Goal: Check status: Check status

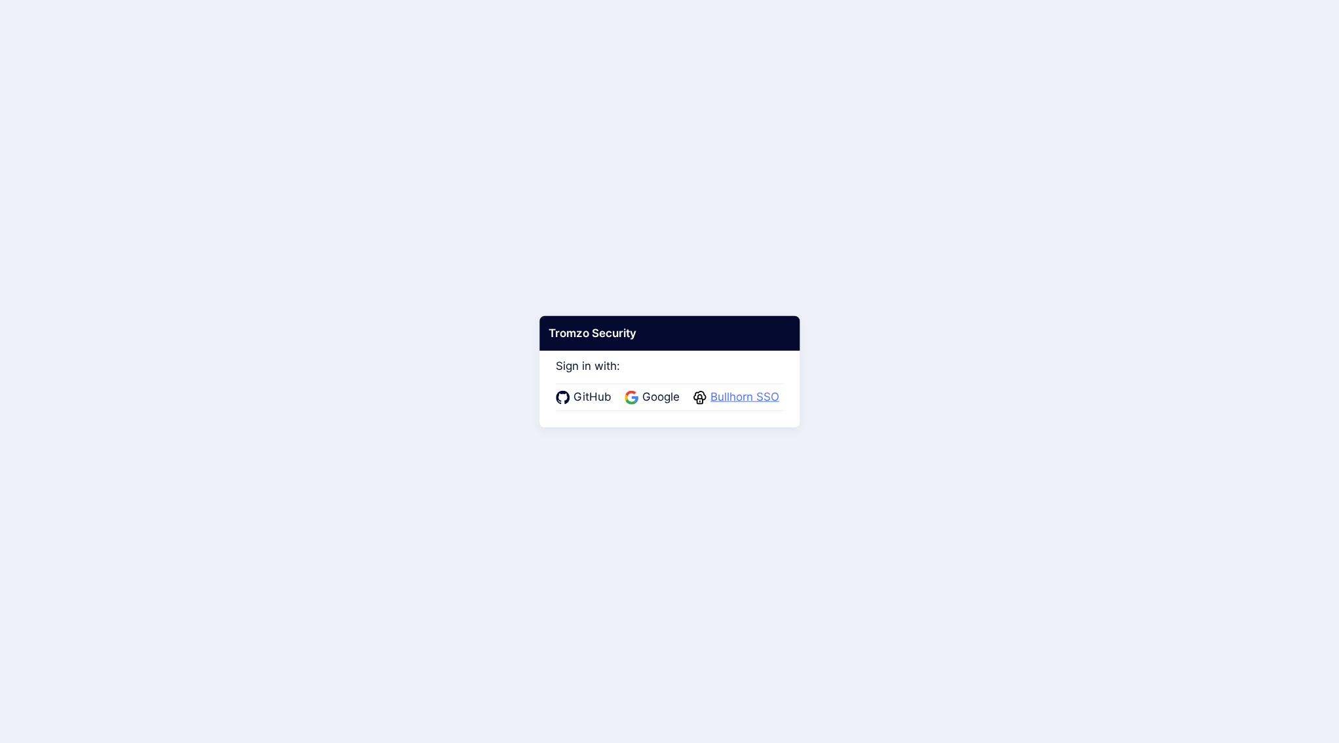
click at [727, 400] on span "Bullhorn SSO" at bounding box center [744, 397] width 77 height 17
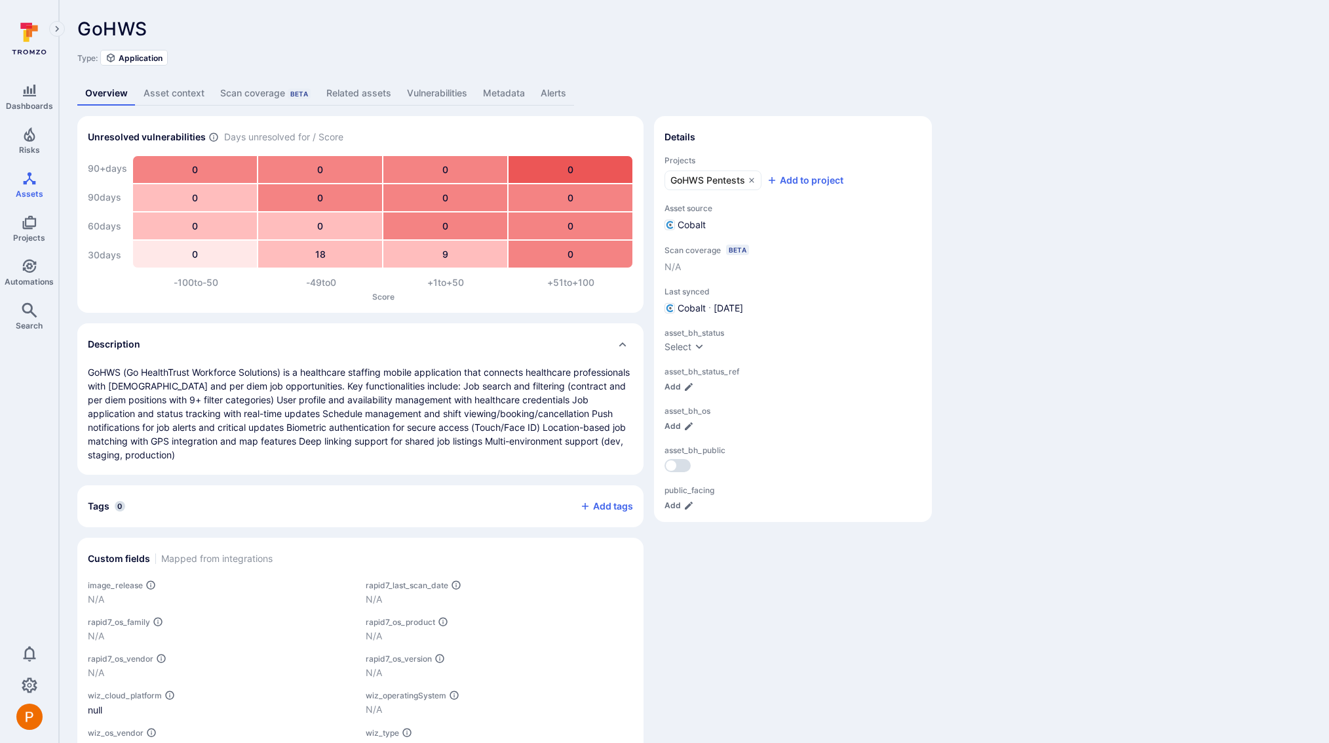
click at [430, 94] on link "Vulnerabilities" at bounding box center [437, 93] width 76 height 24
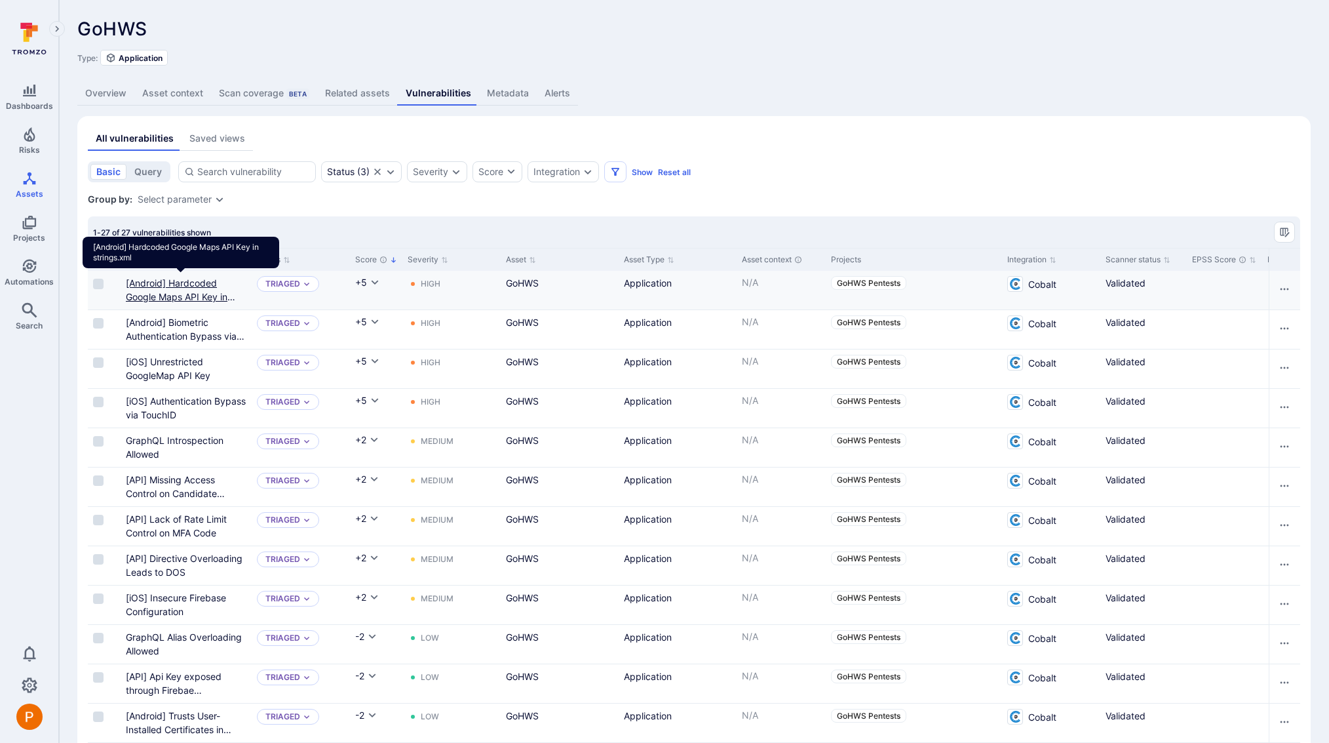
click at [195, 295] on strings "[Android] Hardcoded Google Maps API Key in strings.xml" at bounding box center [180, 296] width 109 height 39
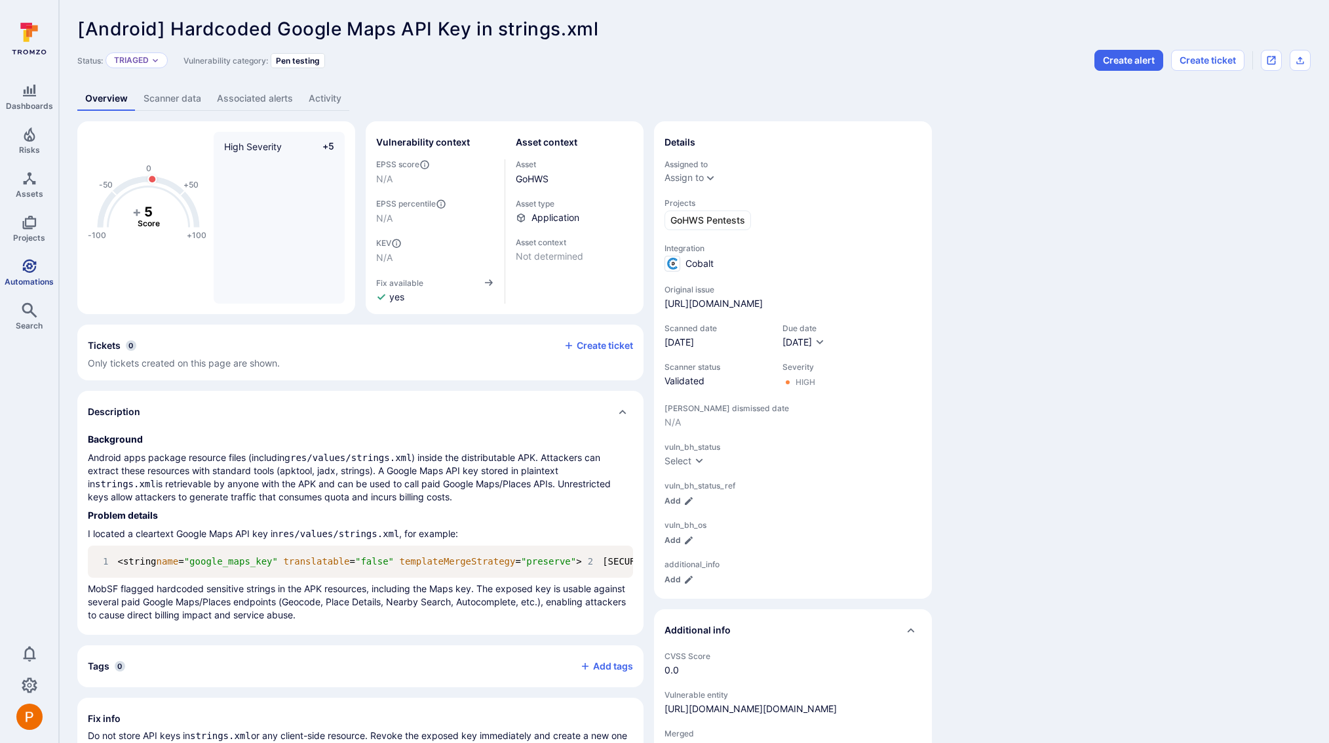
click at [34, 279] on span "Automations" at bounding box center [29, 282] width 49 height 10
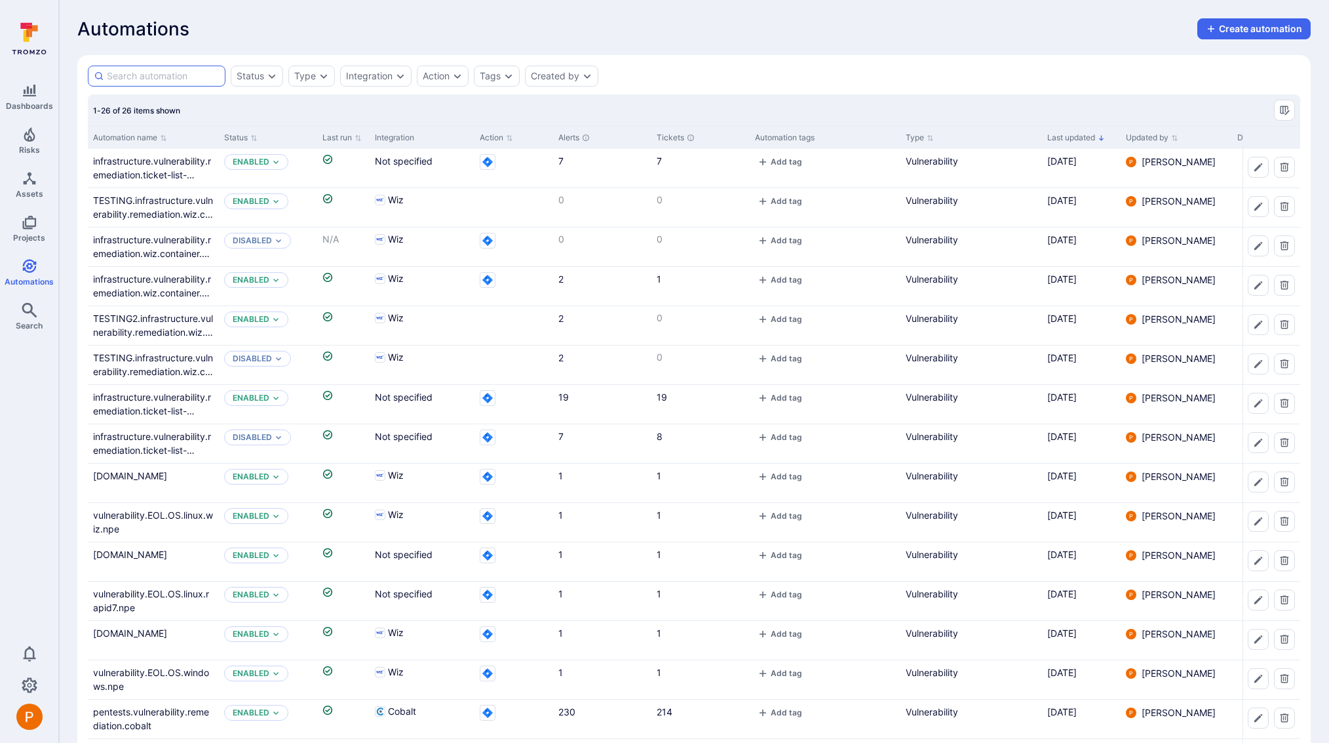
click at [169, 75] on input at bounding box center [163, 75] width 113 height 13
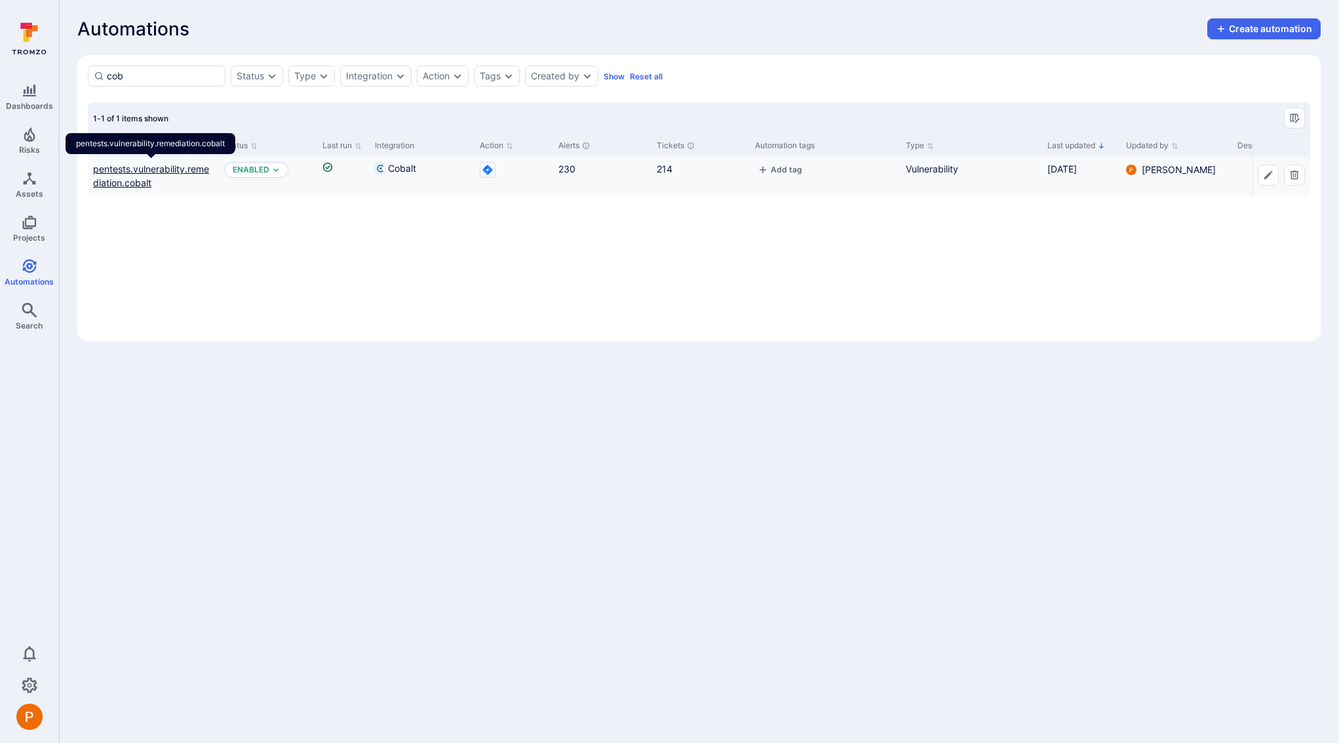
type input "cob"
click at [133, 182] on link "pentests.vulnerability.remediation.cobalt" at bounding box center [151, 175] width 116 height 25
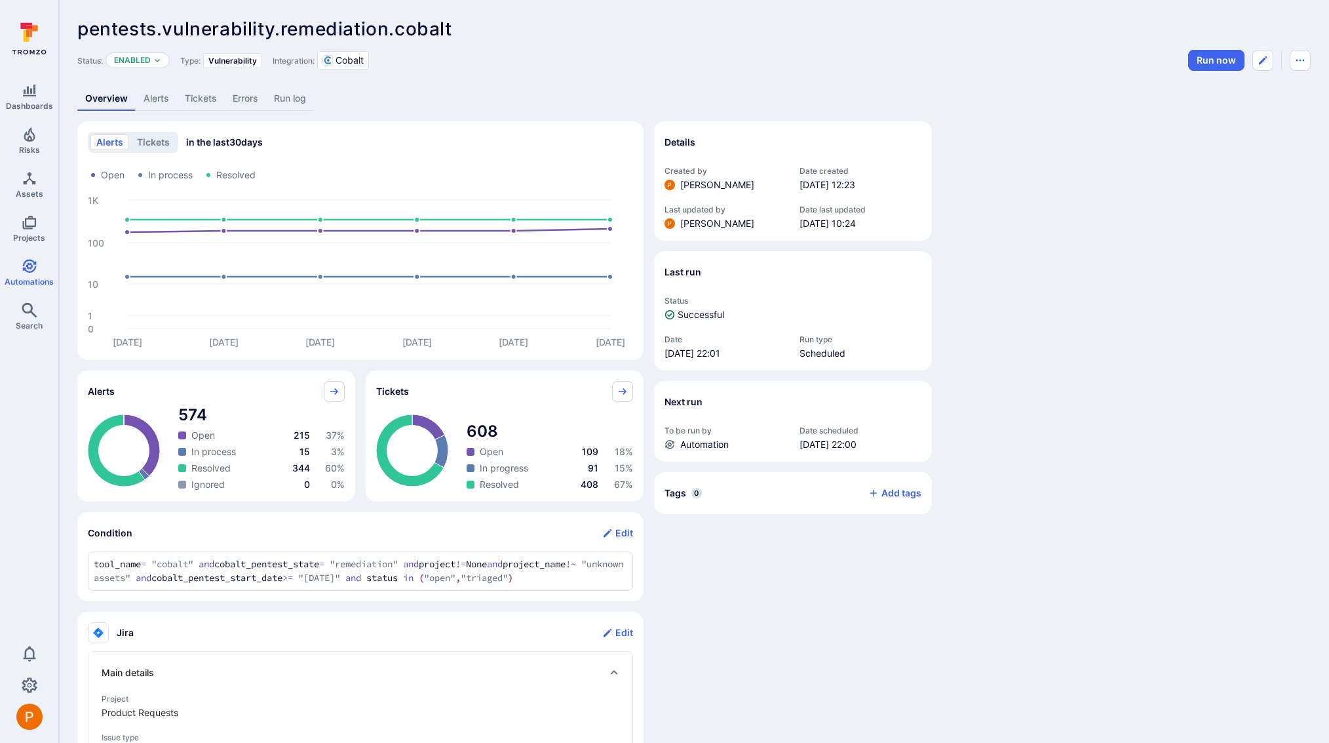
click at [277, 99] on link "Run log" at bounding box center [290, 99] width 48 height 24
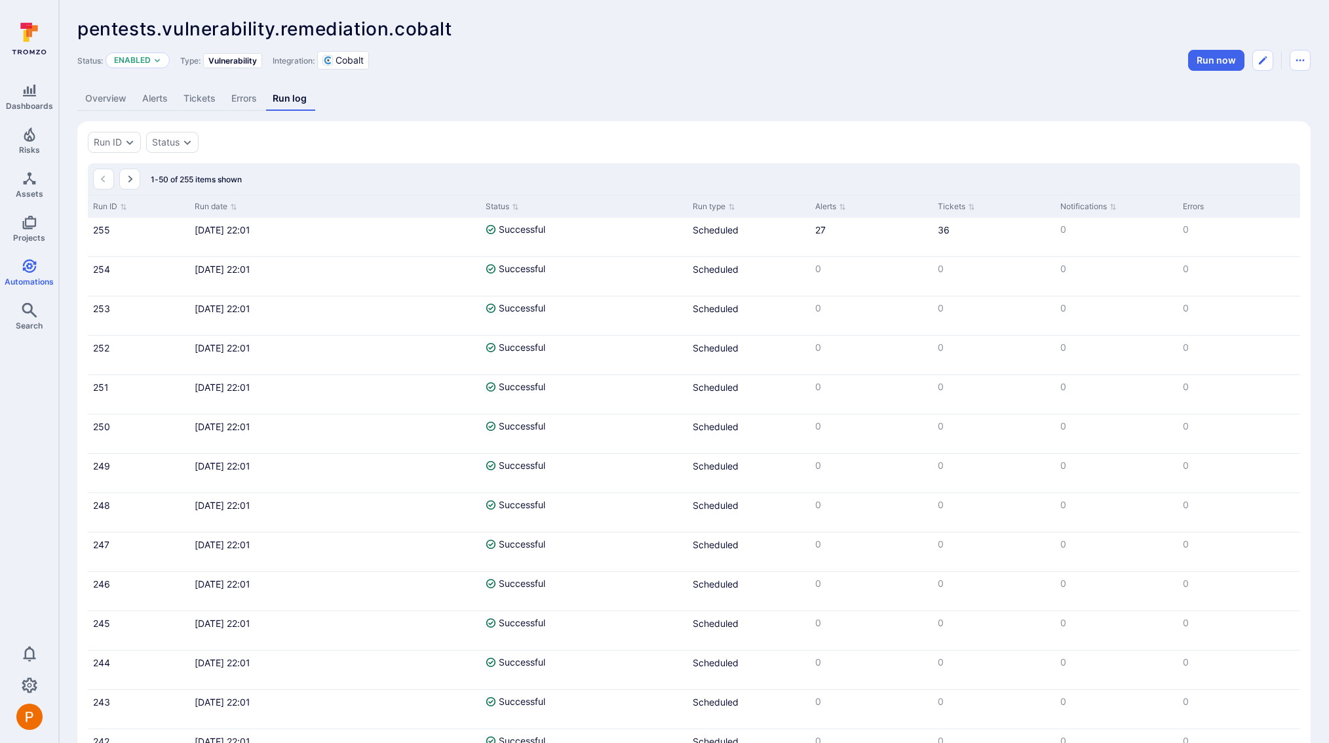
click at [166, 96] on link "Alerts" at bounding box center [154, 99] width 41 height 24
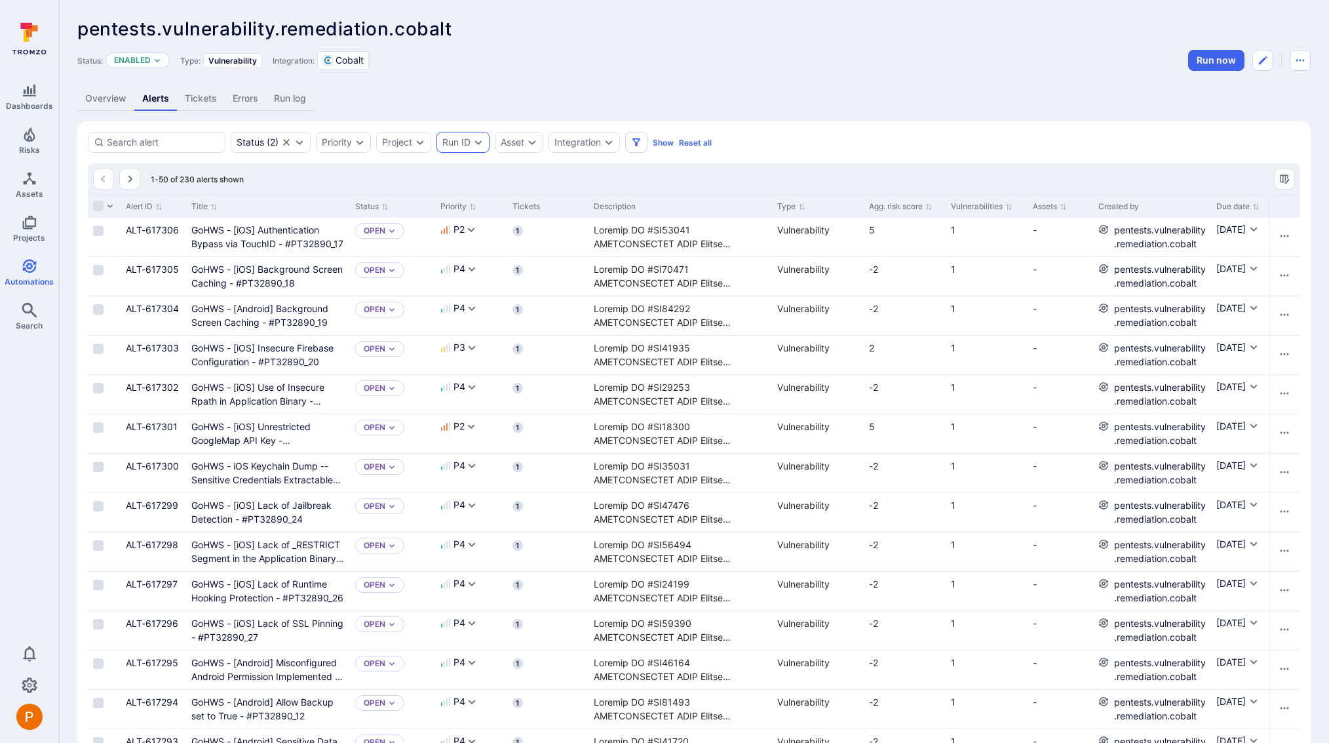
click at [463, 140] on div "Run ID" at bounding box center [456, 142] width 28 height 10
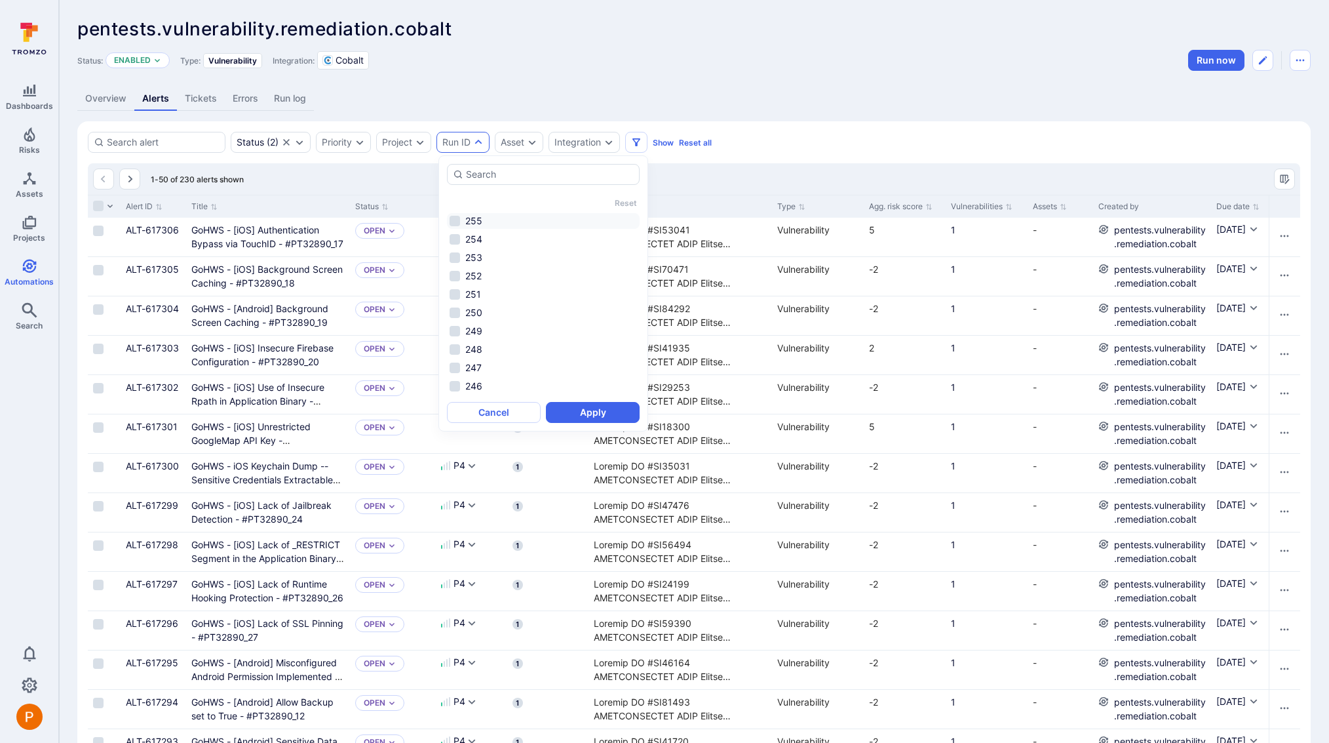
click at [455, 218] on li "255" at bounding box center [543, 221] width 193 height 16
click at [562, 411] on button "Apply" at bounding box center [593, 412] width 94 height 21
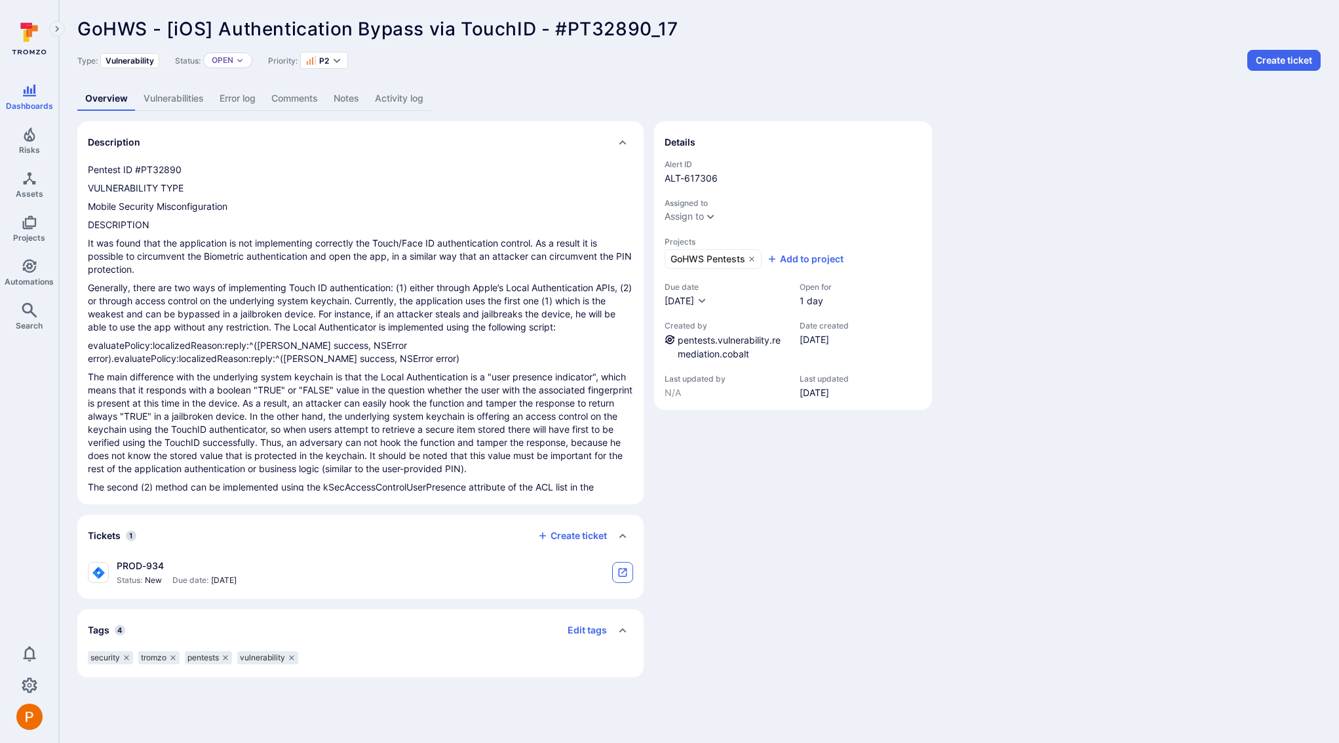
click at [625, 576] on icon "tickets card" at bounding box center [623, 572] width 9 height 9
click at [24, 228] on icon "Projects" at bounding box center [29, 223] width 14 height 14
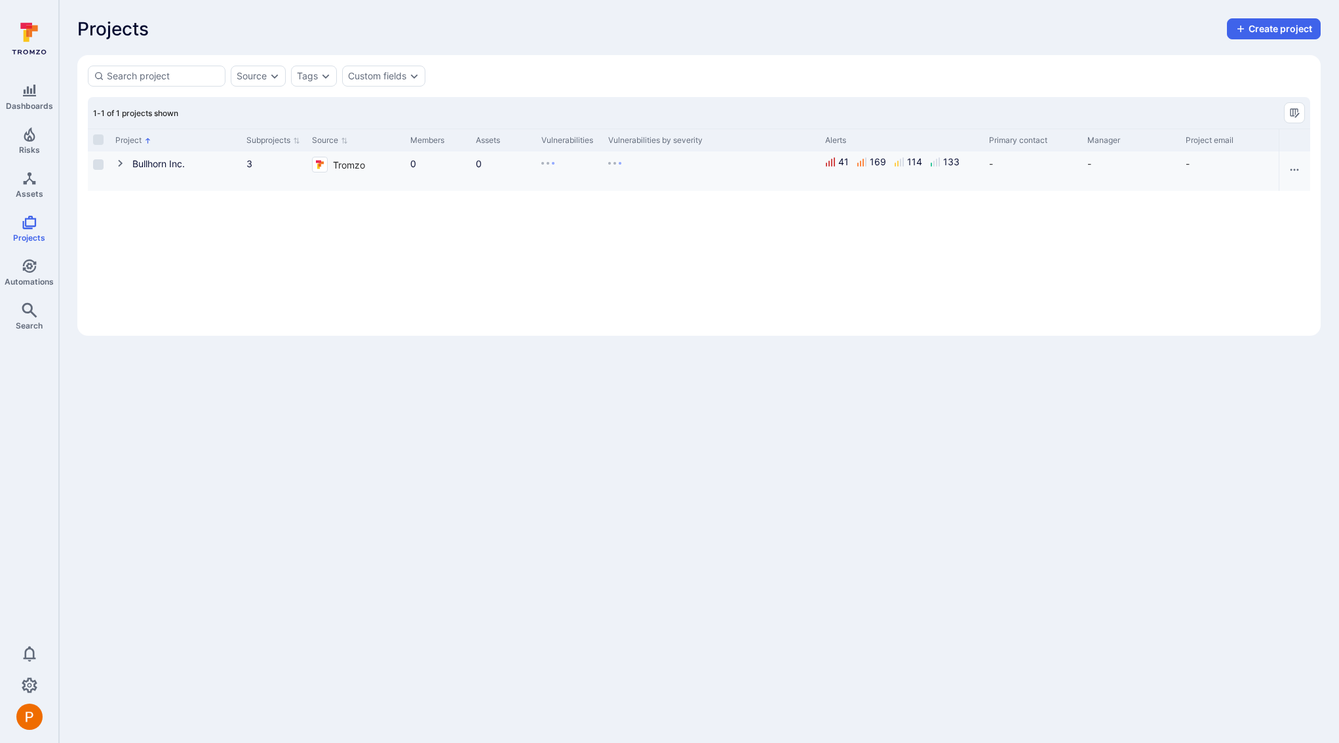
click at [121, 164] on icon "Cell for Project" at bounding box center [120, 163] width 5 height 7
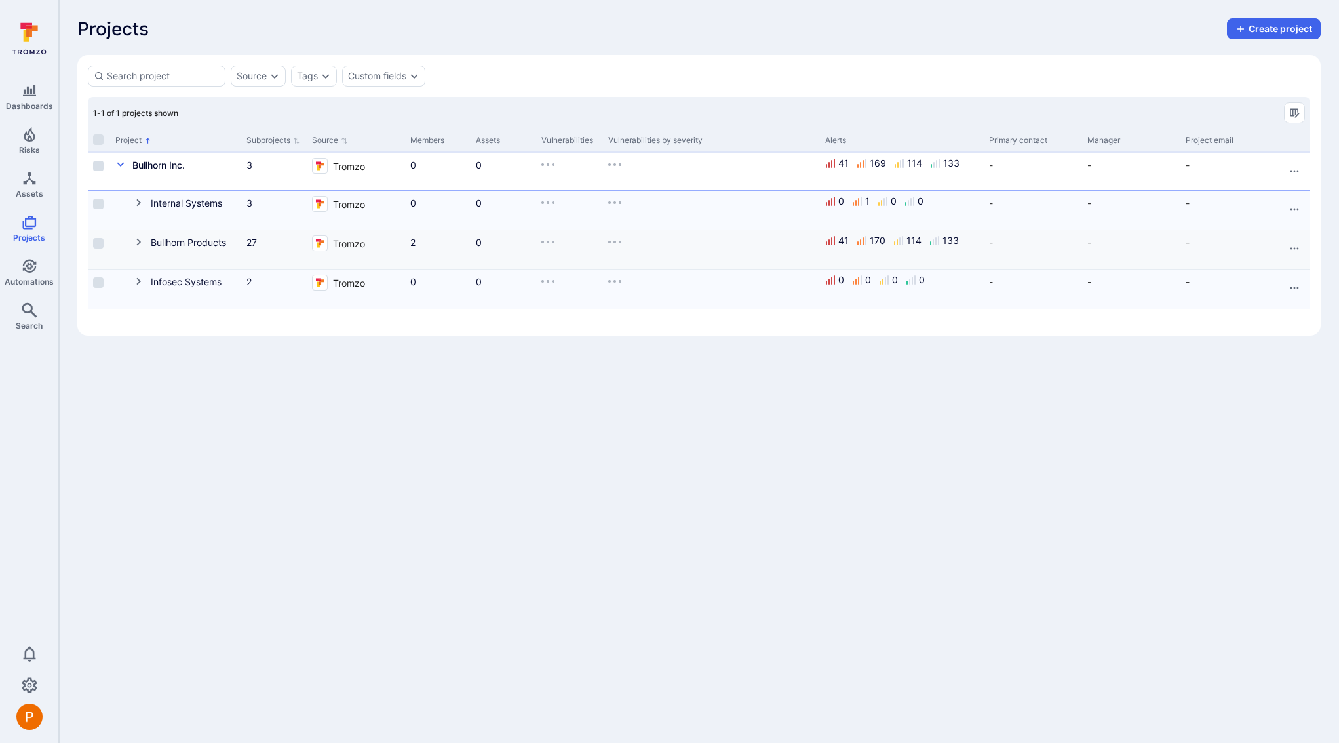
click at [135, 241] on icon "Cell for Project" at bounding box center [139, 242] width 10 height 10
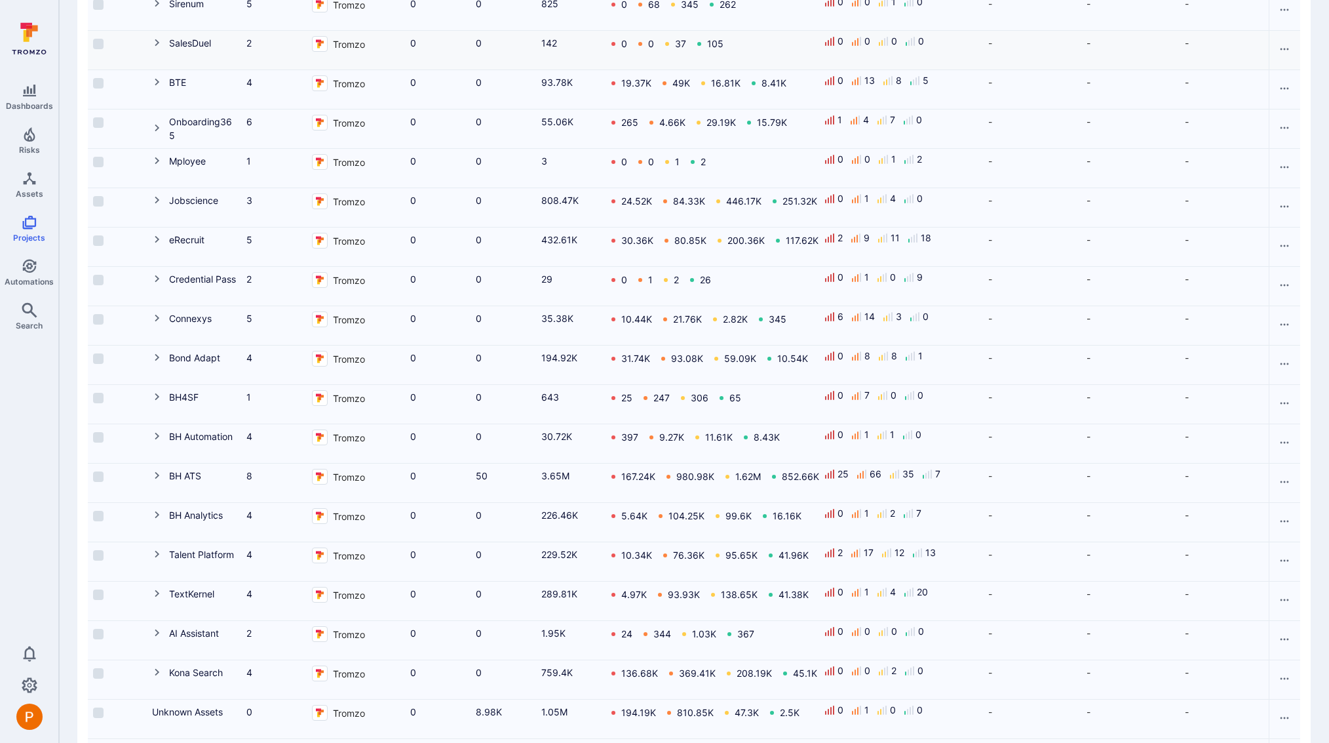
scroll to position [664, 0]
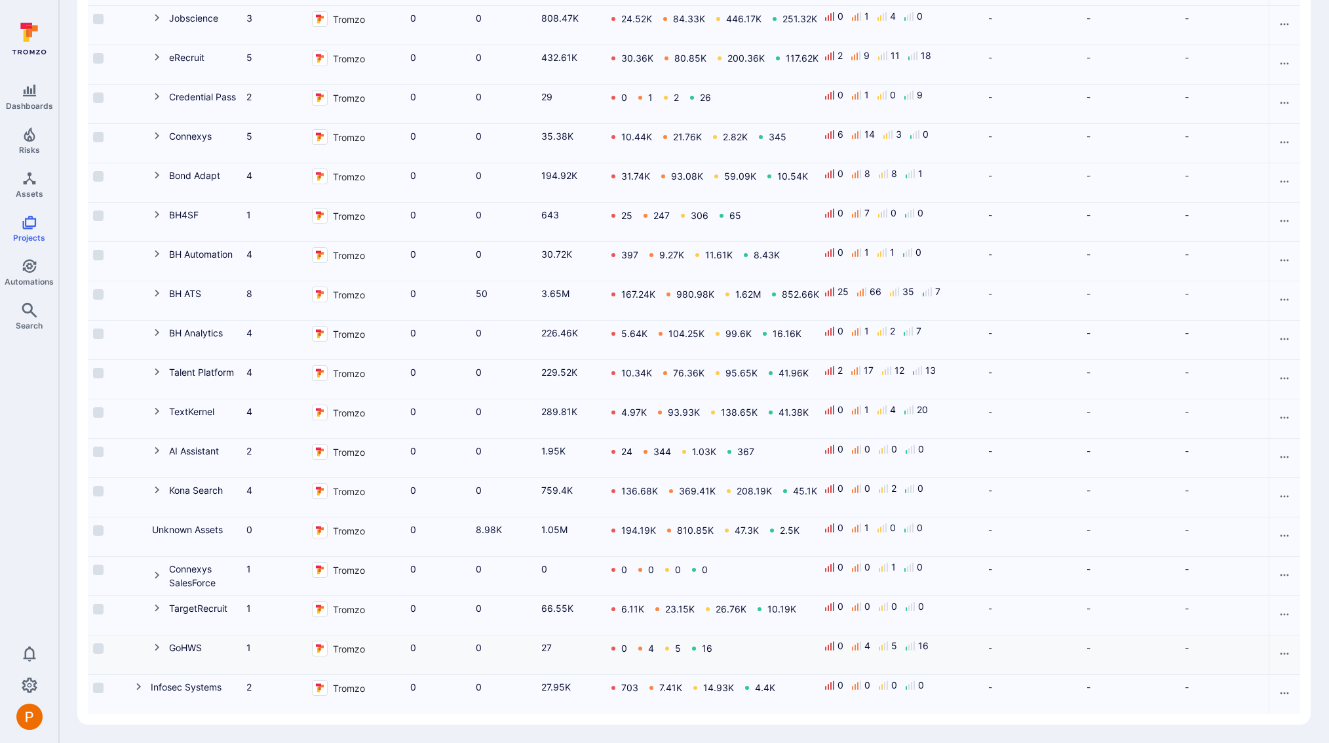
click at [154, 642] on icon "Cell for Project" at bounding box center [157, 647] width 10 height 10
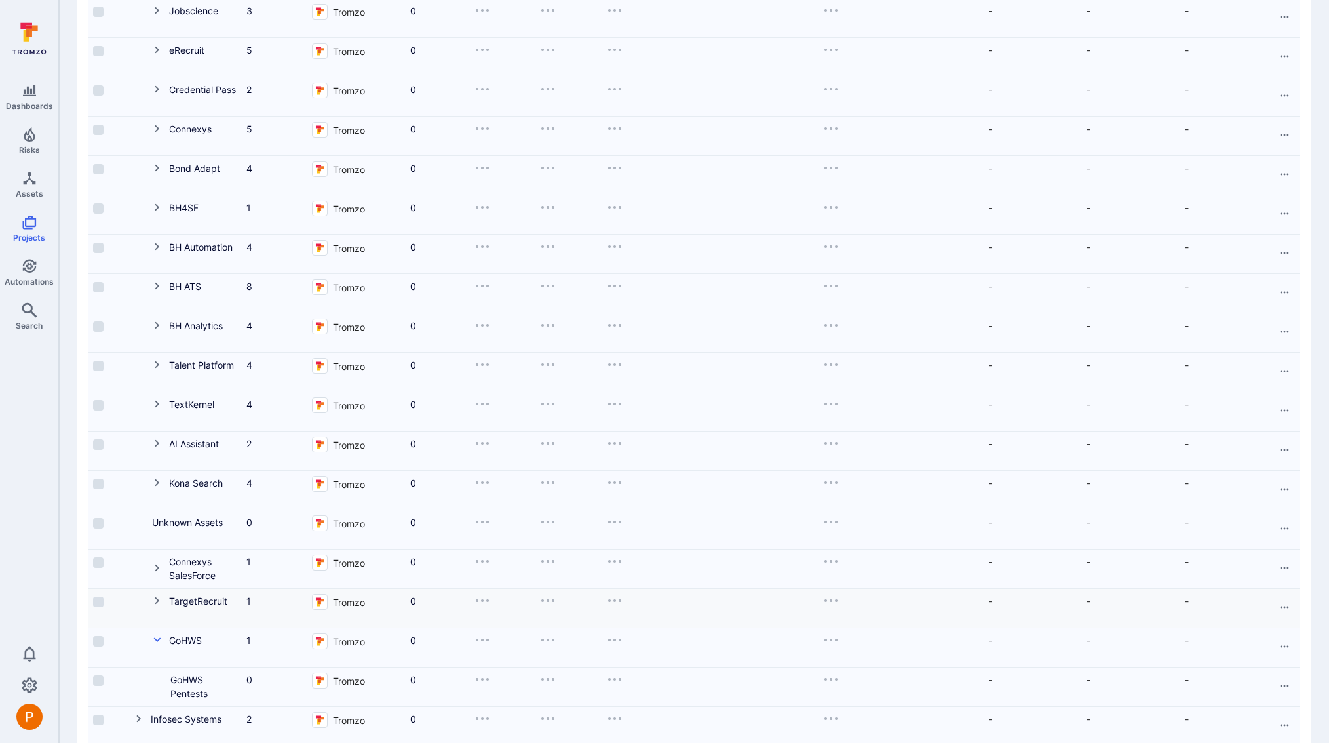
scroll to position [703, 0]
